Goal: Information Seeking & Learning: Learn about a topic

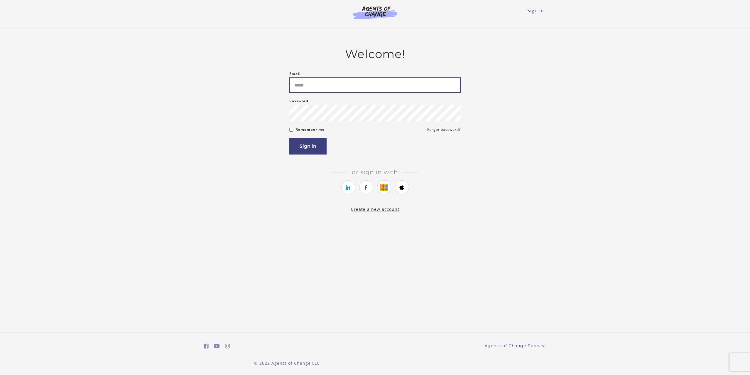
click at [404, 84] on input "Email" at bounding box center [374, 85] width 171 height 16
type input "**********"
click at [289, 138] on button "Sign in" at bounding box center [307, 146] width 37 height 17
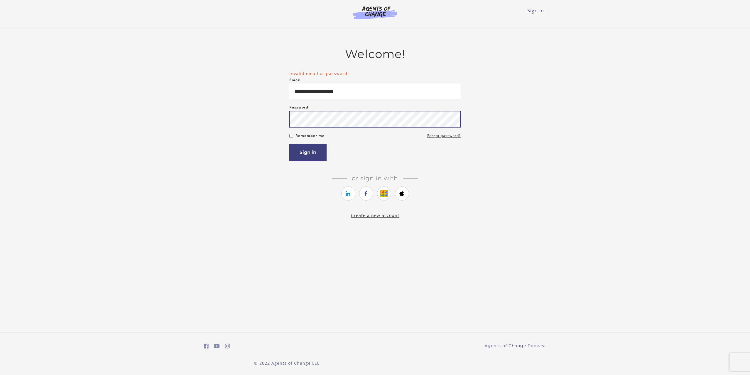
click at [289, 144] on button "Sign in" at bounding box center [307, 152] width 37 height 17
click at [436, 137] on link "Forgot password?" at bounding box center [443, 135] width 33 height 7
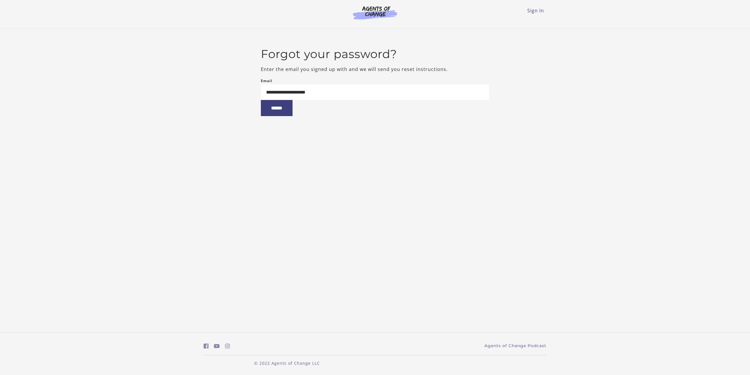
type input "**********"
click at [261, 100] on input "******" at bounding box center [277, 108] width 32 height 16
click at [533, 14] on li "Sign In" at bounding box center [535, 10] width 17 height 7
click at [532, 13] on link "Sign In" at bounding box center [535, 10] width 17 height 6
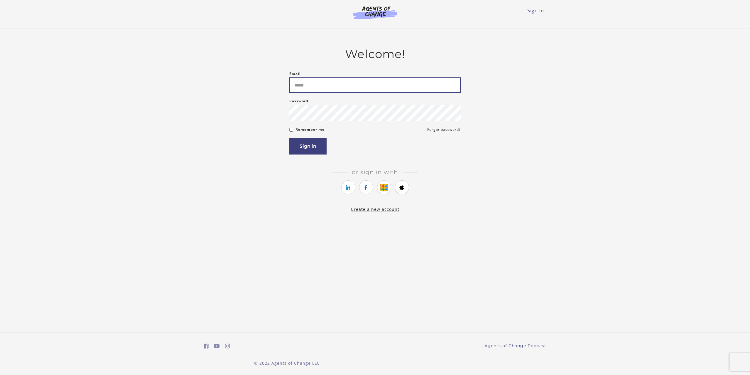
click at [413, 86] on input "Email" at bounding box center [374, 85] width 171 height 16
click at [412, 86] on input "Email" at bounding box center [374, 85] width 171 height 16
type input "**********"
click at [289, 138] on button "Sign in" at bounding box center [307, 146] width 37 height 17
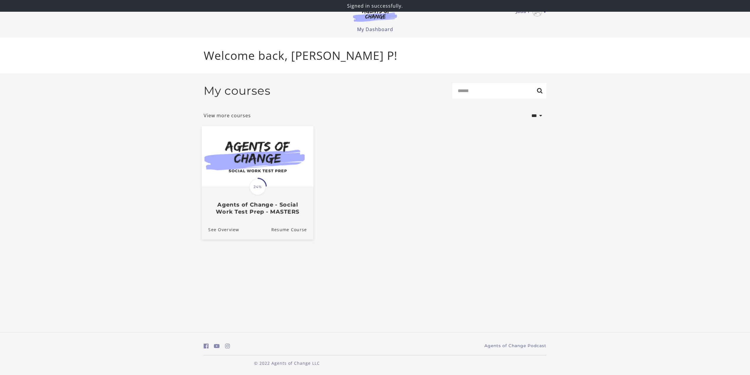
click at [278, 174] on img at bounding box center [257, 156] width 111 height 60
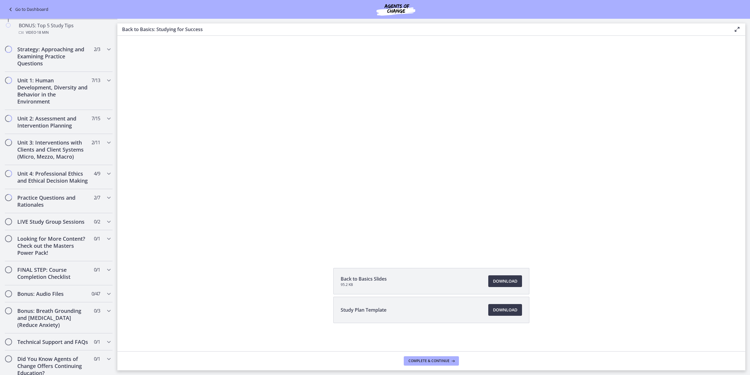
scroll to position [325, 0]
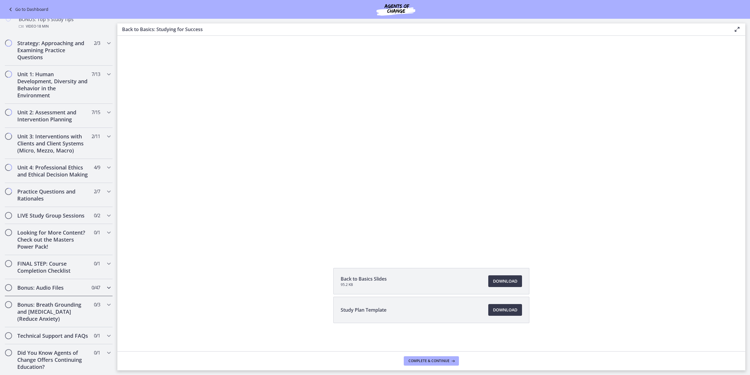
click at [110, 288] on icon "Chapters" at bounding box center [108, 287] width 7 height 7
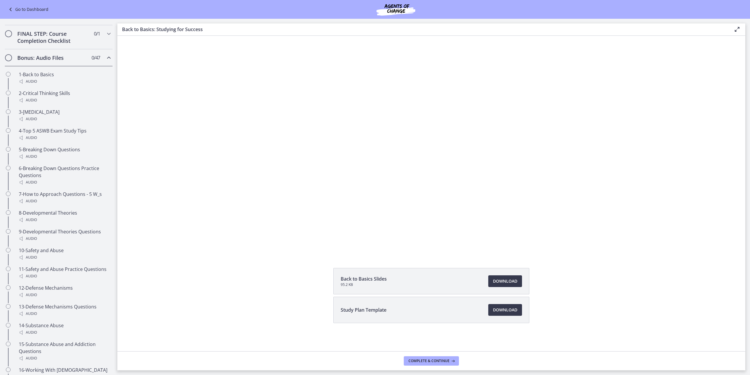
scroll to position [323, 0]
click at [38, 154] on div "Audio" at bounding box center [64, 156] width 91 height 7
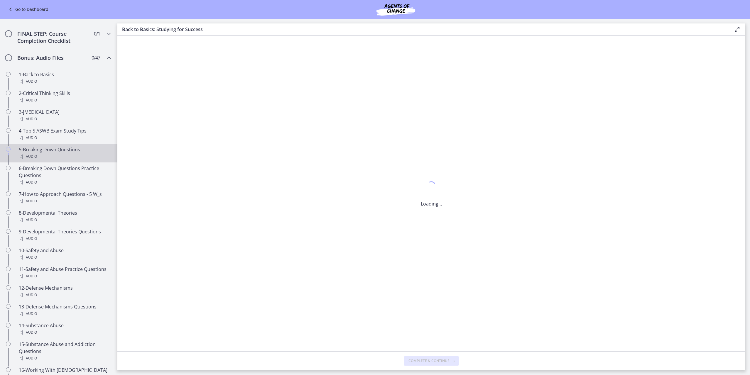
scroll to position [0, 0]
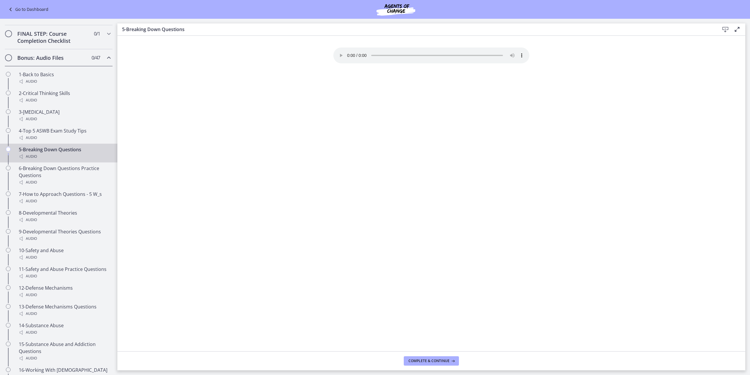
click at [552, 120] on section "Your browser doesn't support the audio element. Download it here" at bounding box center [431, 194] width 628 height 316
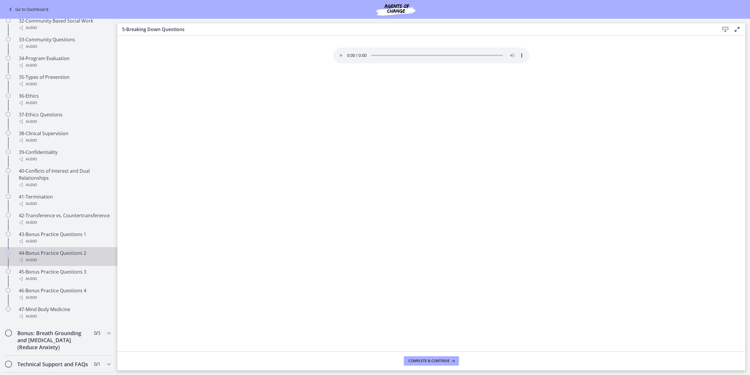
scroll to position [980, 0]
click at [54, 237] on div "Audio" at bounding box center [64, 240] width 91 height 7
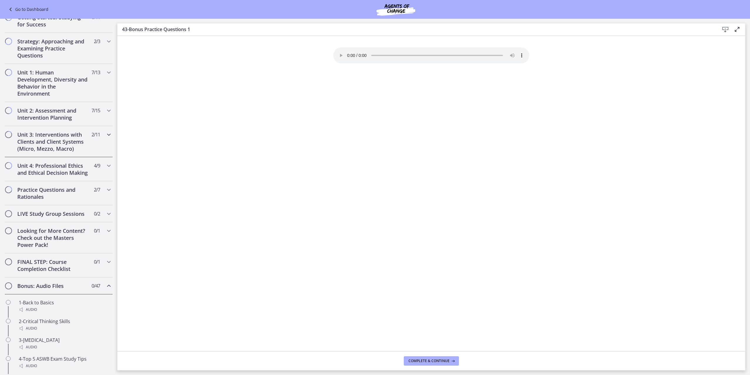
scroll to position [95, 0]
drag, startPoint x: 107, startPoint y: 285, endPoint x: 109, endPoint y: 282, distance: 3.4
click at [107, 285] on icon "Chapters" at bounding box center [108, 285] width 7 height 7
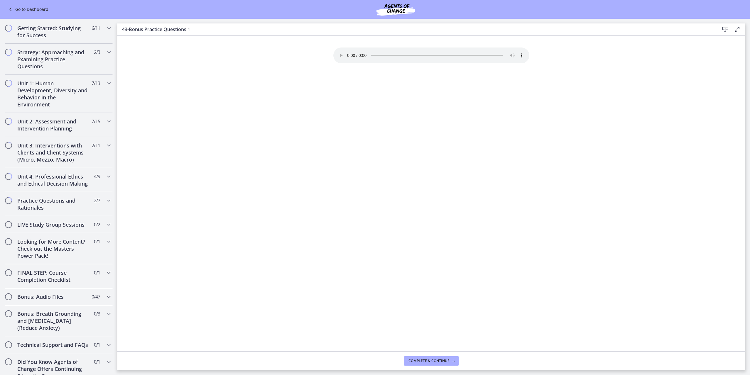
scroll to position [93, 0]
